Goal: Task Accomplishment & Management: Complete application form

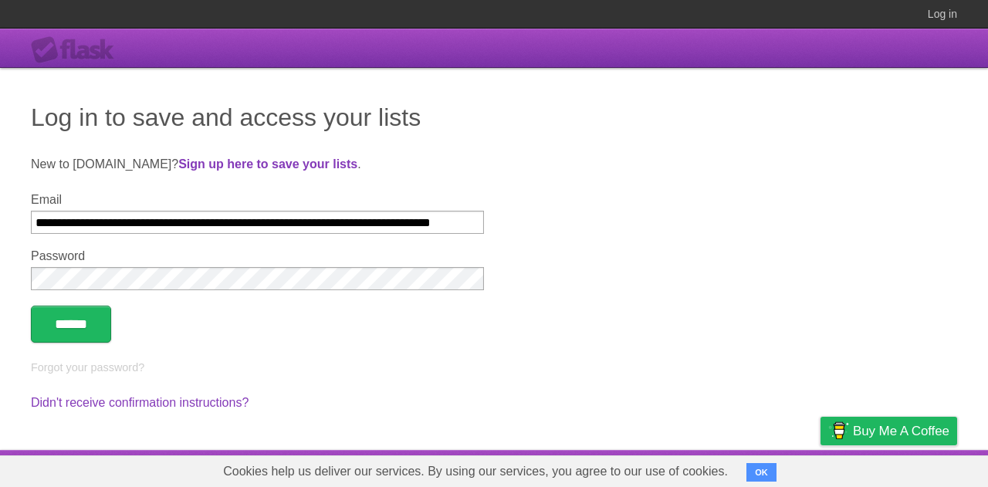
scroll to position [0, 167]
type input "**********"
click at [31, 306] on input "******" at bounding box center [71, 324] width 80 height 37
